Goal: Task Accomplishment & Management: Use online tool/utility

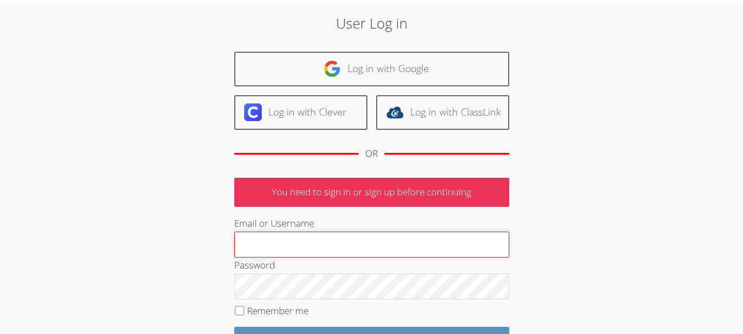
scroll to position [55, 0]
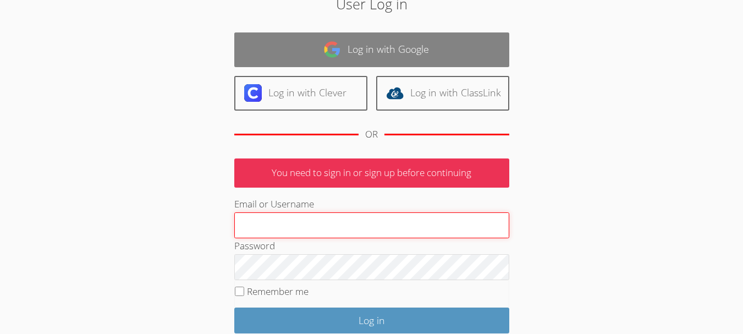
type input "[EMAIL_ADDRESS][DOMAIN_NAME]"
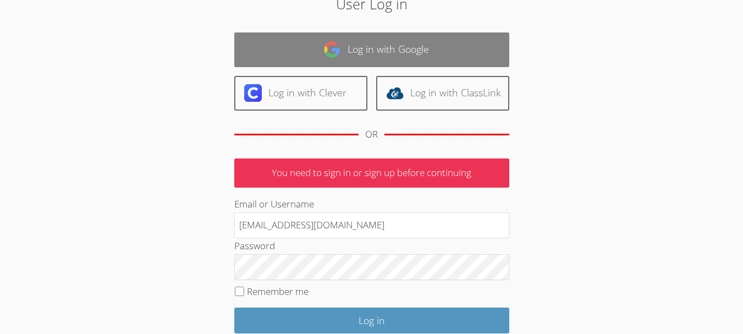
click at [358, 53] on link "Log in with Google" at bounding box center [371, 49] width 275 height 35
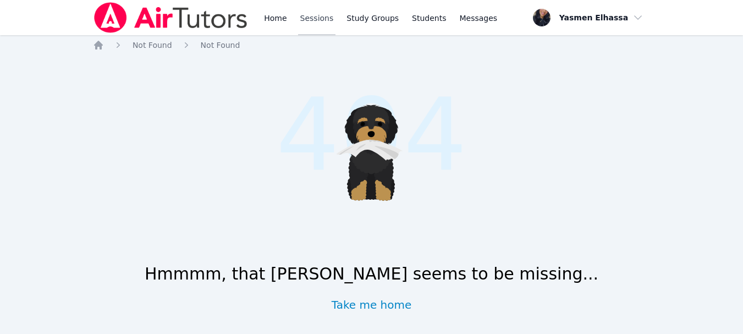
click at [320, 15] on link "Sessions" at bounding box center [317, 17] width 38 height 35
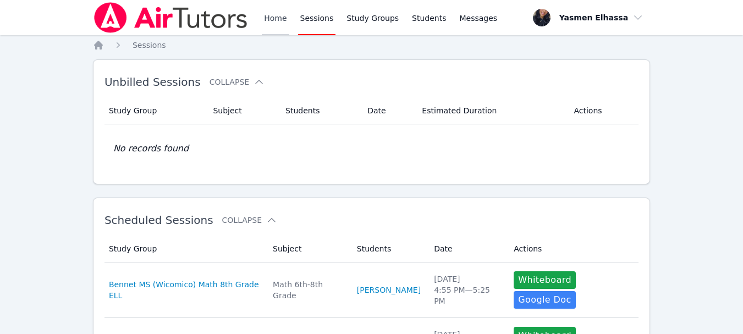
click at [280, 12] on link "Home" at bounding box center [275, 17] width 27 height 35
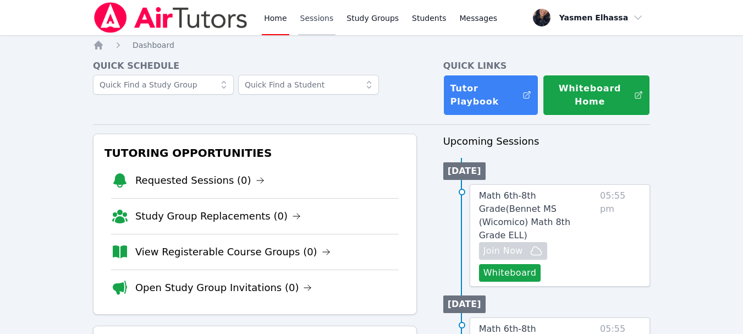
click at [316, 19] on link "Sessions" at bounding box center [317, 17] width 38 height 35
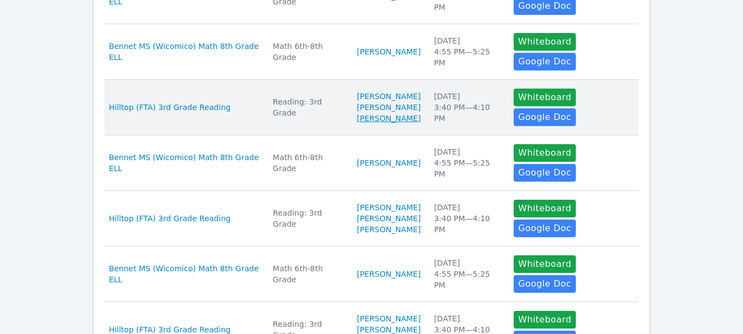
scroll to position [508, 0]
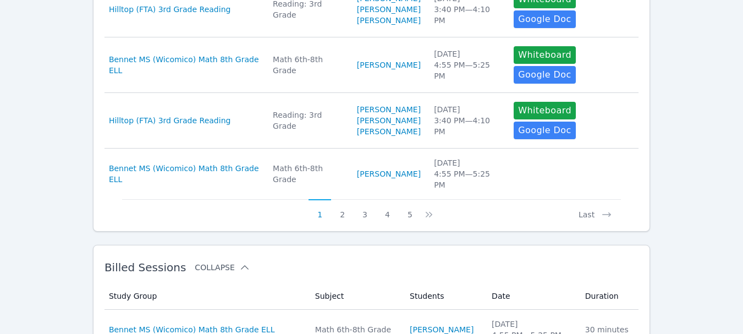
scroll to position [618, 0]
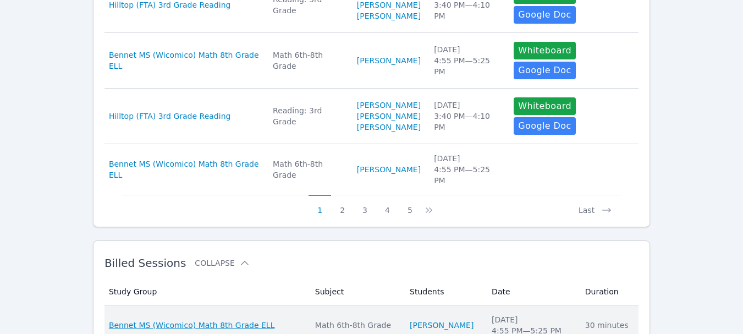
click at [242, 319] on span "Bennet MS (Wicomico) Math 8th Grade ELL" at bounding box center [192, 324] width 166 height 11
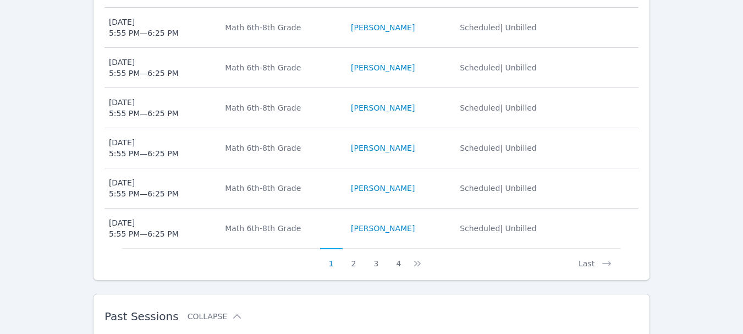
scroll to position [770, 0]
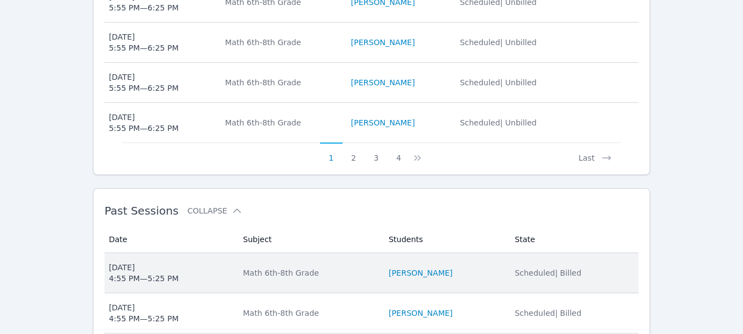
click at [136, 262] on div "[DATE] 4:55 PM — 5:25 PM" at bounding box center [144, 273] width 70 height 22
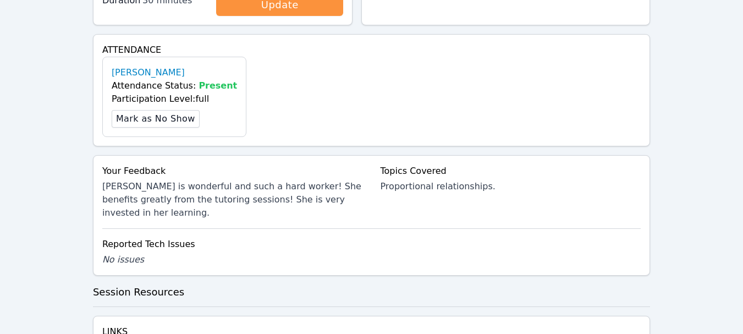
scroll to position [440, 0]
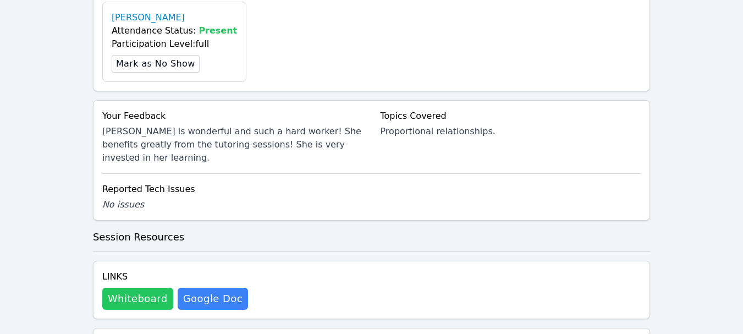
click at [131, 287] on button "Whiteboard" at bounding box center [137, 298] width 71 height 22
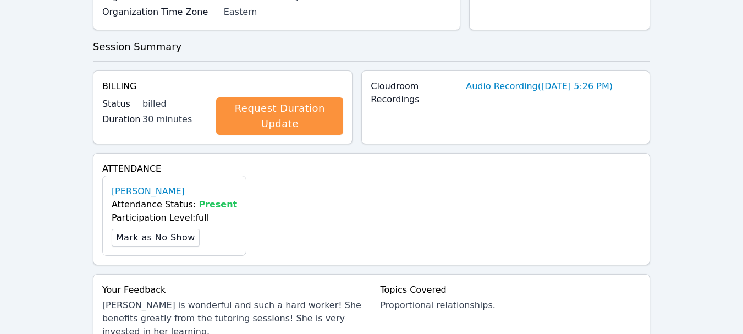
scroll to position [0, 0]
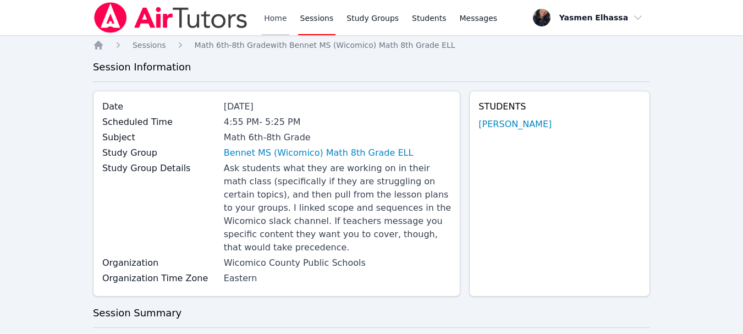
click at [279, 19] on link "Home" at bounding box center [275, 17] width 27 height 35
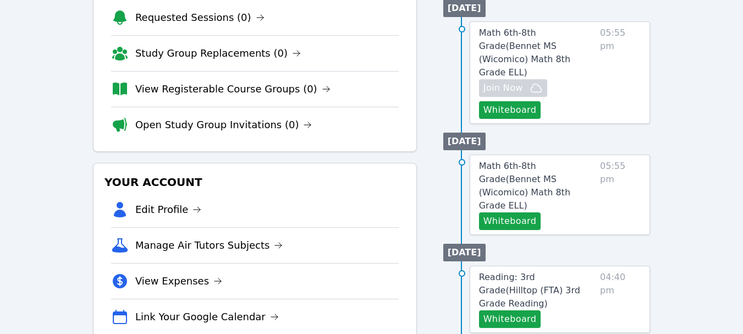
scroll to position [165, 0]
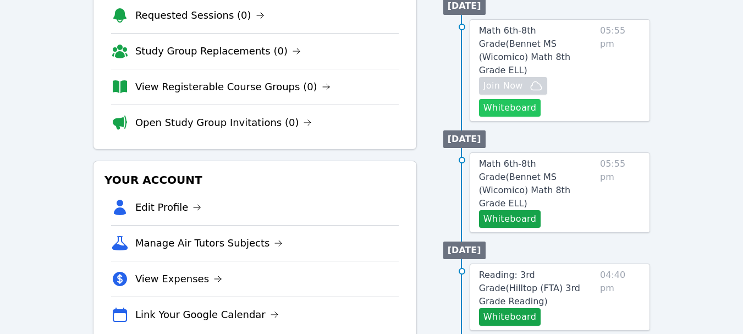
click at [521, 99] on button "Whiteboard" at bounding box center [510, 108] width 62 height 18
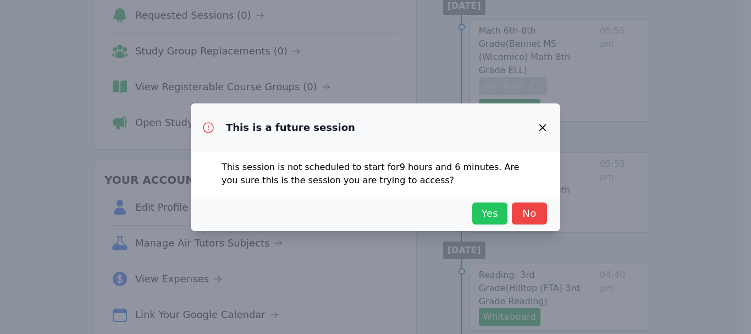
click at [485, 212] on span "Yes" at bounding box center [490, 213] width 24 height 15
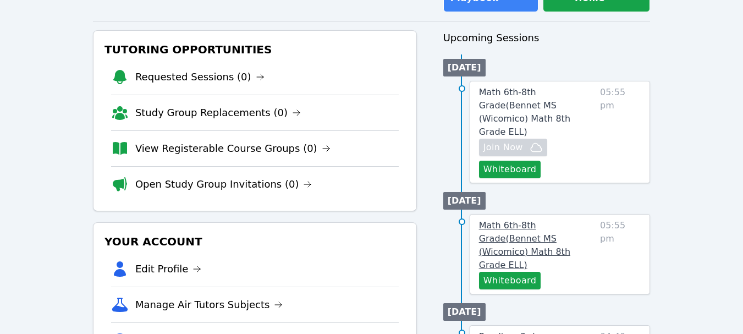
scroll to position [0, 0]
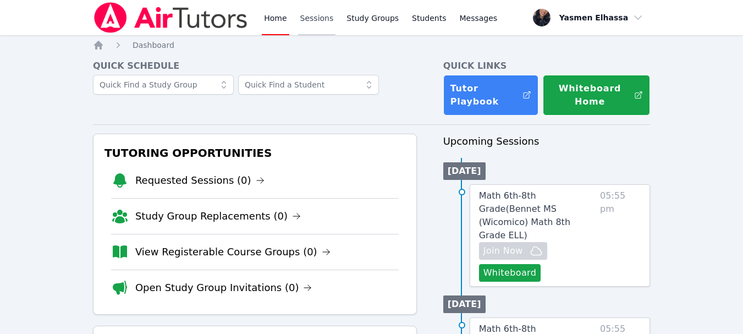
click at [312, 18] on link "Sessions" at bounding box center [317, 17] width 38 height 35
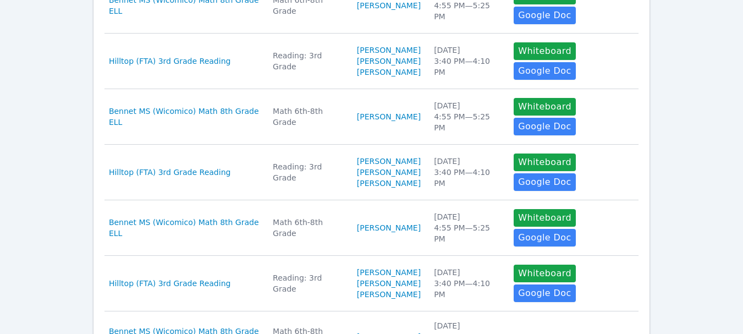
scroll to position [508, 0]
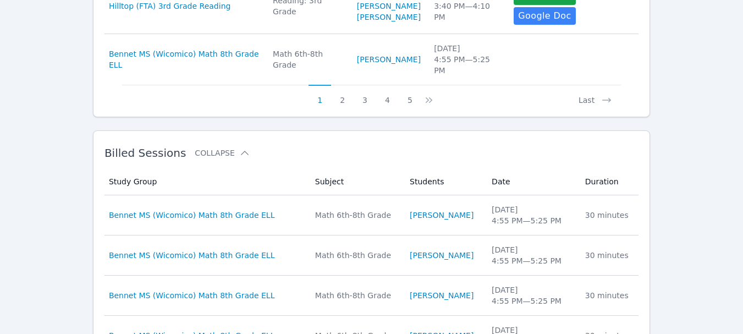
scroll to position [783, 0]
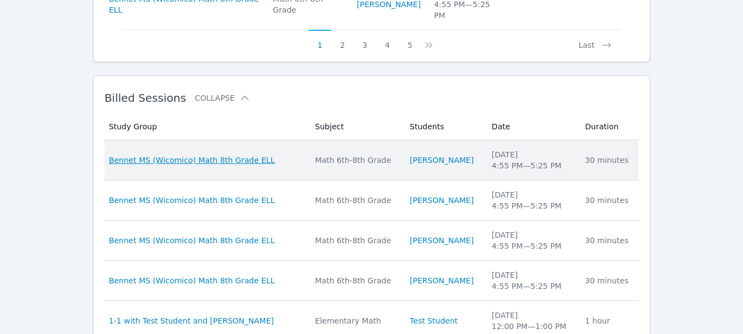
click at [236, 154] on span "Bennet MS (Wicomico) Math 8th Grade ELL" at bounding box center [192, 159] width 166 height 11
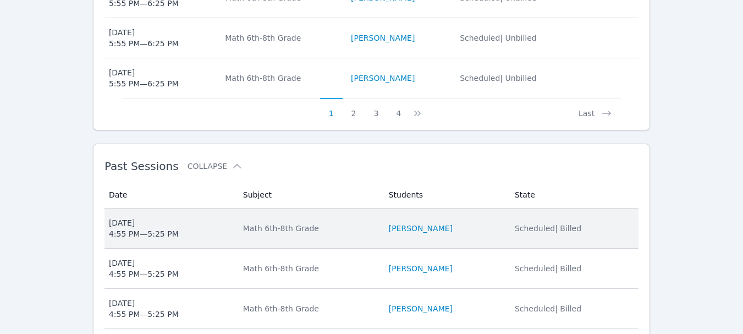
scroll to position [838, 0]
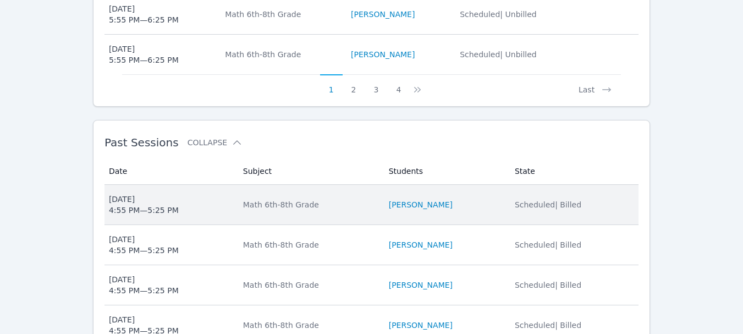
click at [161, 193] on div "[DATE] 4:55 PM — 5:25 PM" at bounding box center [144, 204] width 70 height 22
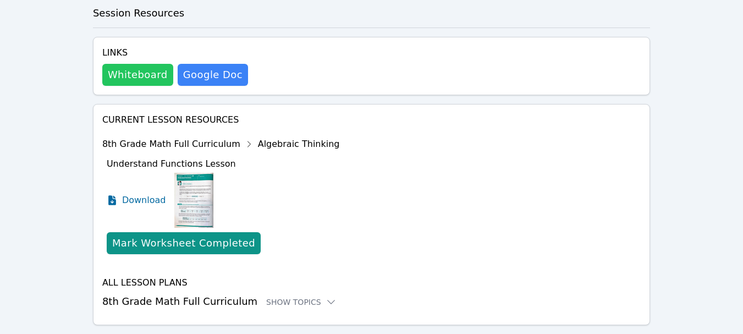
click at [151, 64] on button "Whiteboard" at bounding box center [137, 75] width 71 height 22
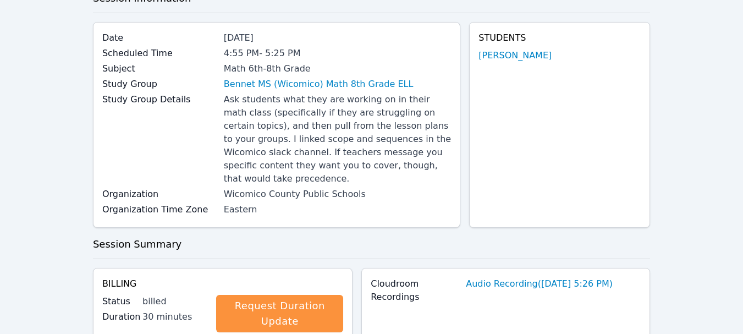
scroll to position [0, 0]
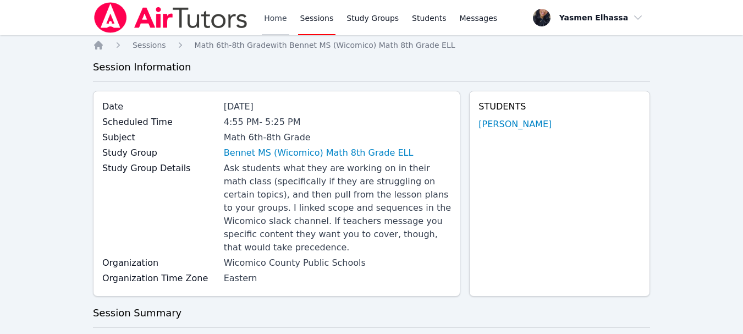
click at [272, 13] on link "Home" at bounding box center [275, 17] width 27 height 35
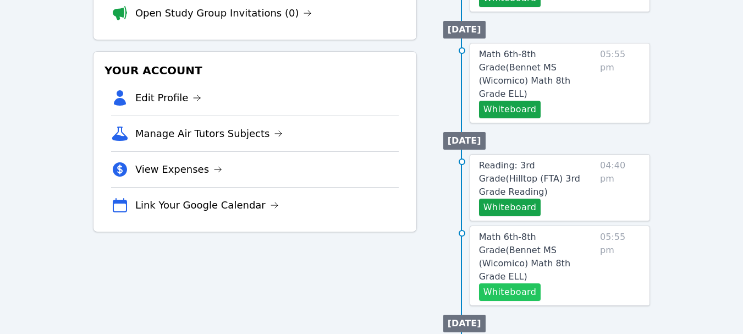
scroll to position [275, 0]
click at [514, 159] on span "Reading: 3rd Grade ( Hilltop (FTA) 3rd Grade Reading )" at bounding box center [529, 177] width 101 height 37
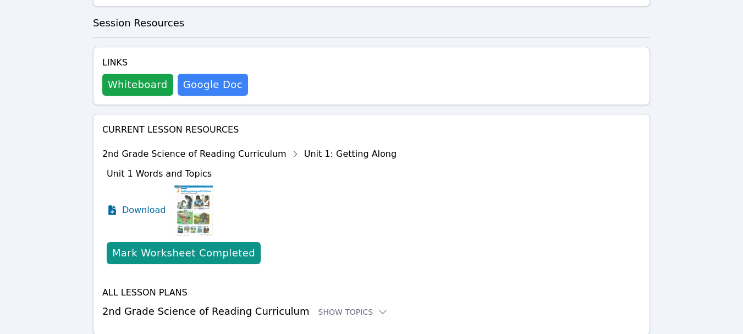
scroll to position [413, 0]
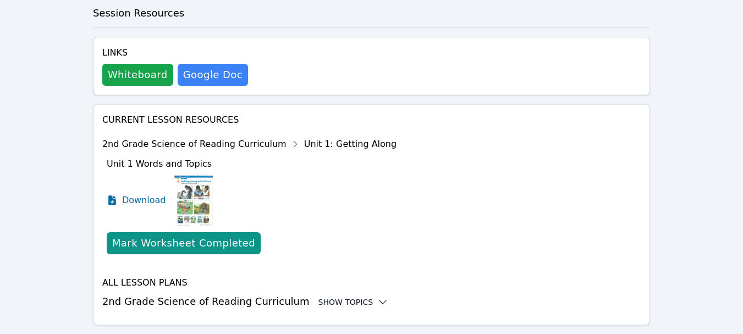
click at [346, 296] on div "Show Topics" at bounding box center [353, 301] width 70 height 11
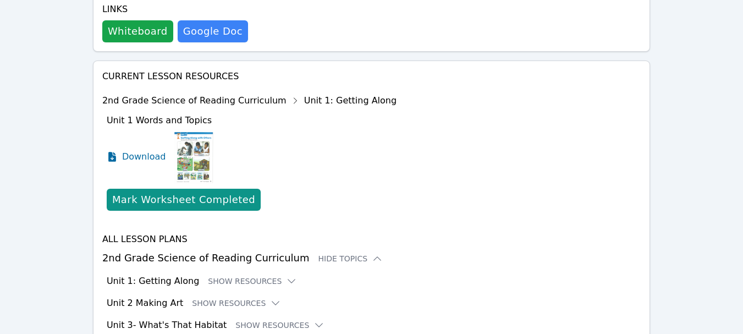
scroll to position [523, 0]
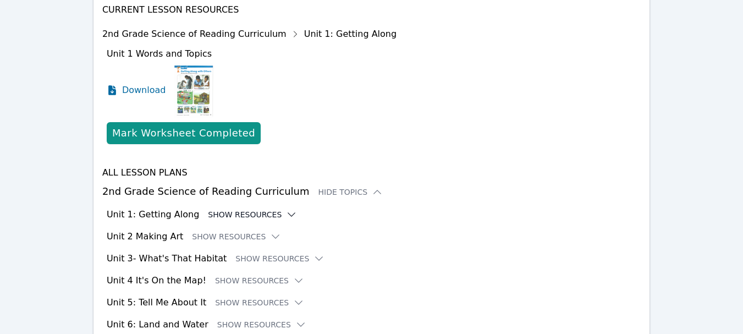
click at [239, 209] on button "Show Resources" at bounding box center [252, 214] width 89 height 11
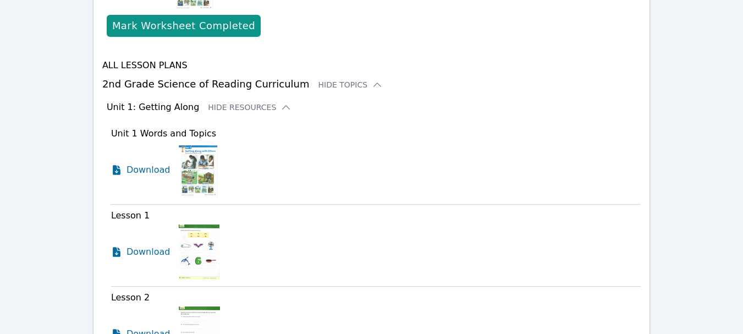
scroll to position [633, 0]
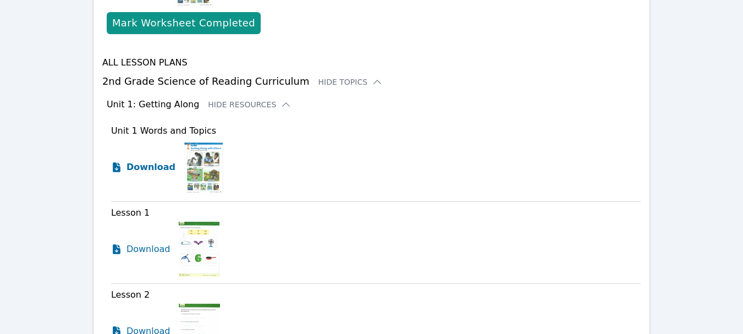
click at [153, 161] on span "Download" at bounding box center [150, 167] width 49 height 13
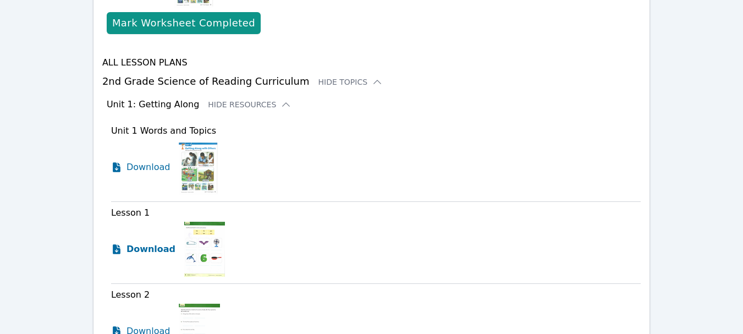
click at [153, 242] on span "Download" at bounding box center [150, 248] width 49 height 13
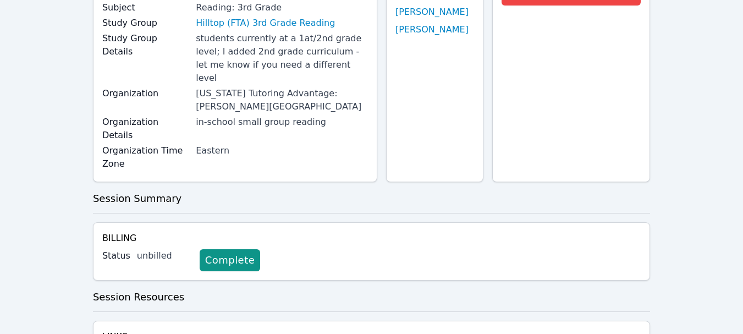
scroll to position [0, 0]
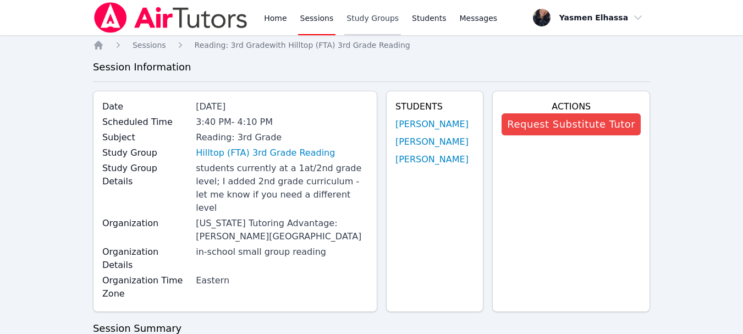
click at [362, 15] on link "Study Groups" at bounding box center [372, 17] width 57 height 35
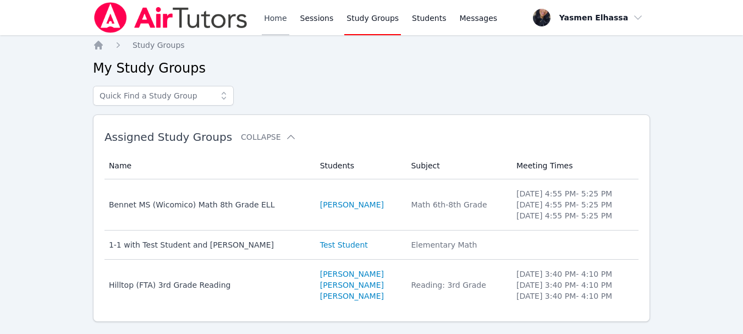
click at [280, 20] on link "Home" at bounding box center [275, 17] width 27 height 35
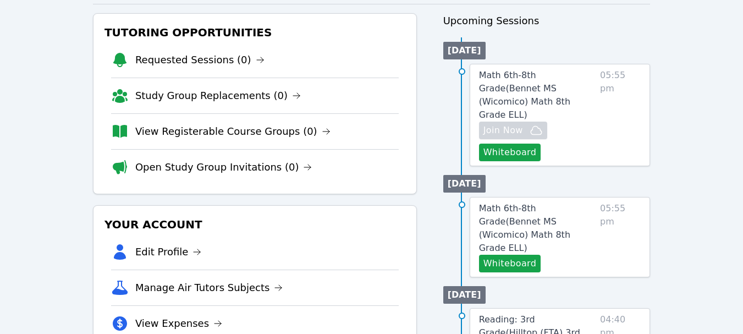
scroll to position [275, 0]
